Goal: Transaction & Acquisition: Purchase product/service

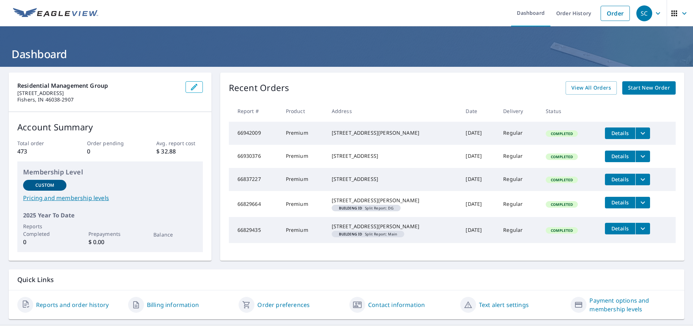
click at [632, 88] on span "Start New Order" at bounding box center [649, 87] width 42 height 9
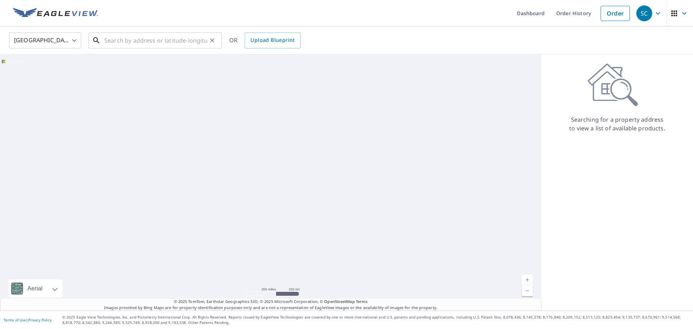
click at [135, 41] on input "text" at bounding box center [155, 40] width 103 height 20
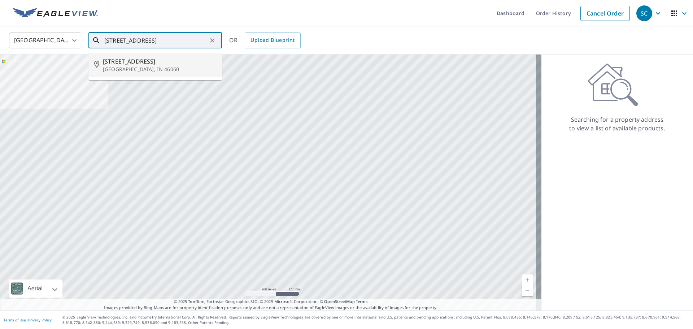
click at [127, 62] on span "360 Walnut St" at bounding box center [159, 61] width 113 height 9
type input "360 Walnut St Noblesville, IN 46060"
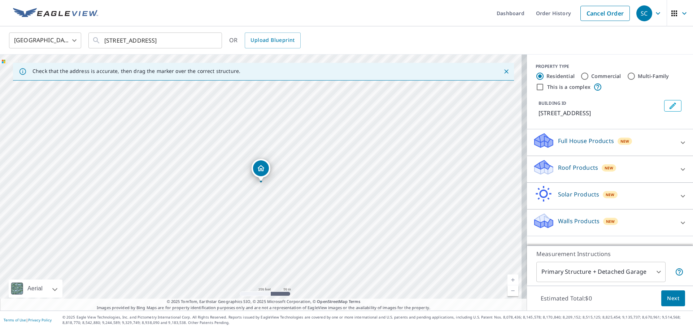
click at [601, 164] on div "New" at bounding box center [608, 167] width 15 height 9
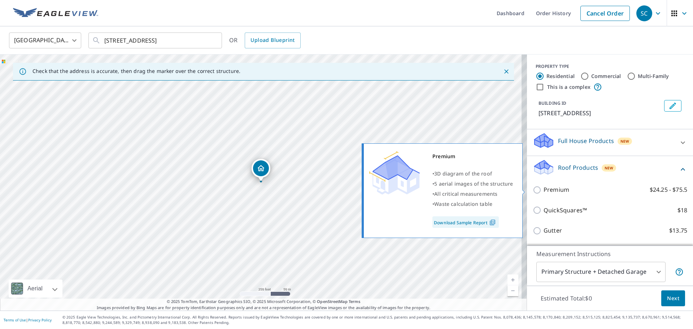
click at [532, 189] on input "Premium $24.25 - $75.5" at bounding box center [537, 189] width 11 height 9
checkbox input "true"
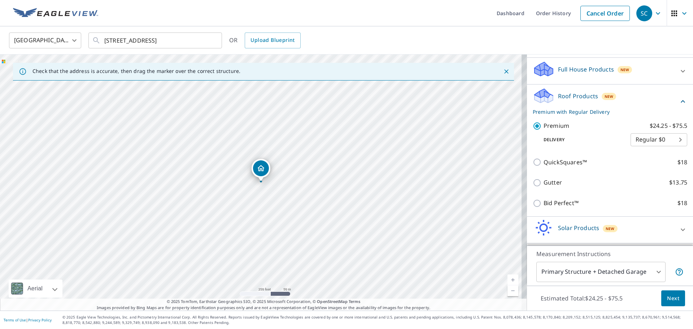
scroll to position [72, 0]
click at [671, 296] on span "Next" at bounding box center [673, 298] width 12 height 9
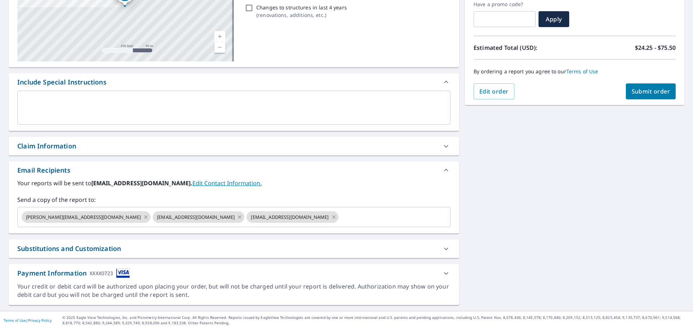
scroll to position [126, 0]
click at [339, 219] on input "text" at bounding box center [387, 217] width 97 height 14
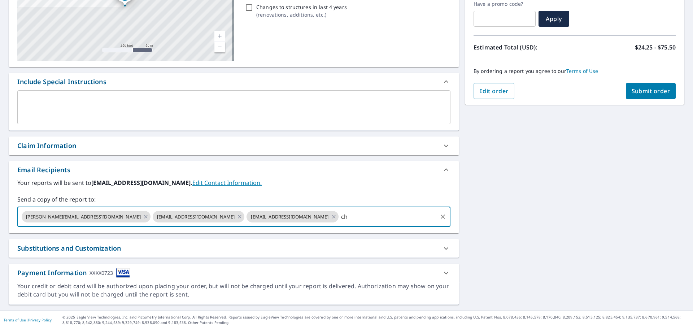
type input "c"
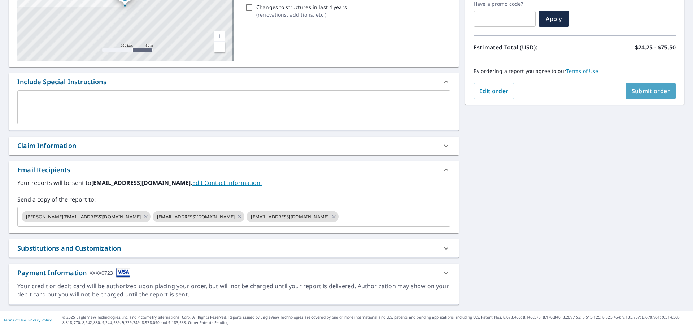
click at [653, 89] on span "Submit order" at bounding box center [650, 91] width 39 height 8
checkbox input "true"
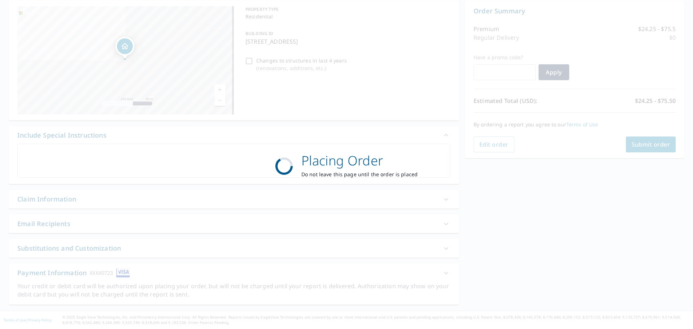
scroll to position [72, 0]
